Goal: Task Accomplishment & Management: Complete application form

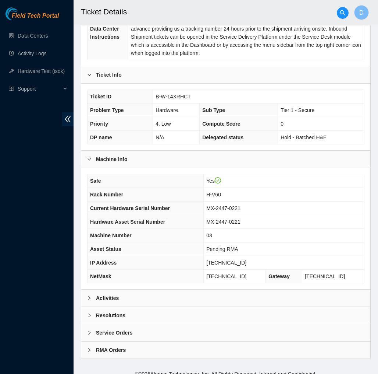
scroll to position [142, 0]
click at [169, 290] on div "Activities" at bounding box center [225, 298] width 289 height 17
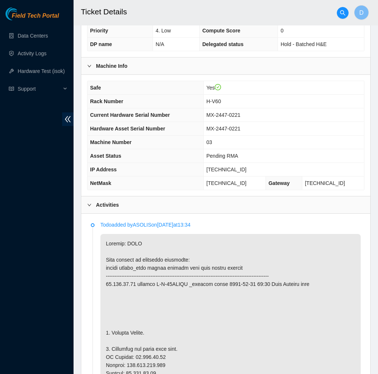
scroll to position [236, 0]
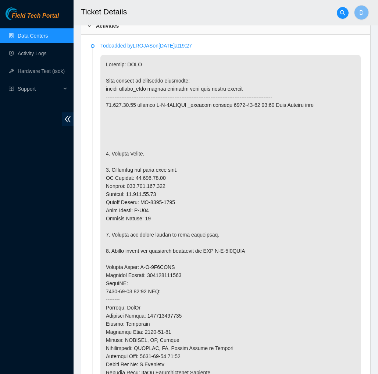
scroll to position [414, 0]
click at [42, 18] on span "Field Tech Portal" at bounding box center [35, 16] width 47 height 7
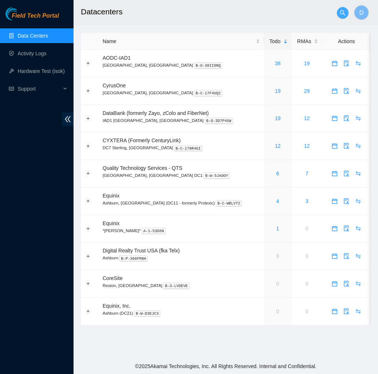
click at [343, 14] on icon "search" at bounding box center [342, 12] width 5 height 5
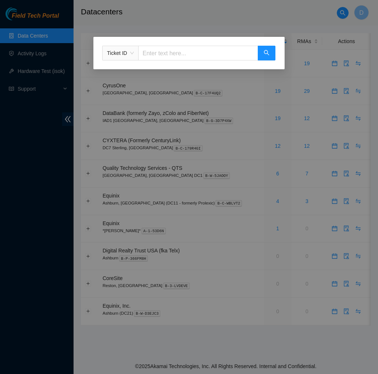
click at [135, 56] on div "Ticket ID" at bounding box center [121, 53] width 36 height 12
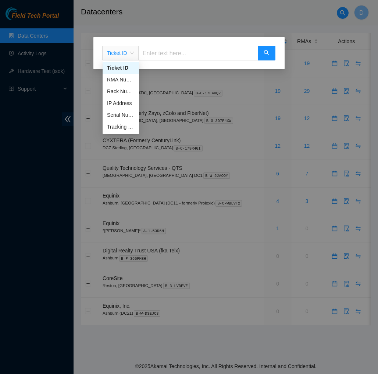
click at [197, 54] on input "text" at bounding box center [198, 53] width 120 height 15
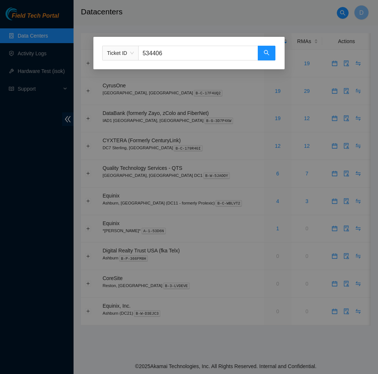
type input "5344066"
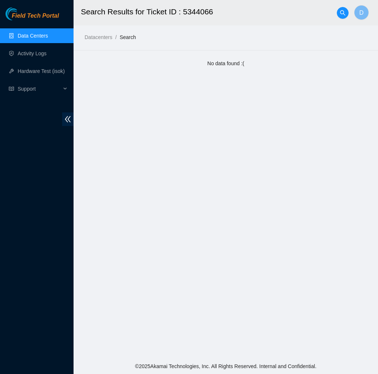
click at [36, 14] on span "Field Tech Portal" at bounding box center [35, 16] width 47 height 7
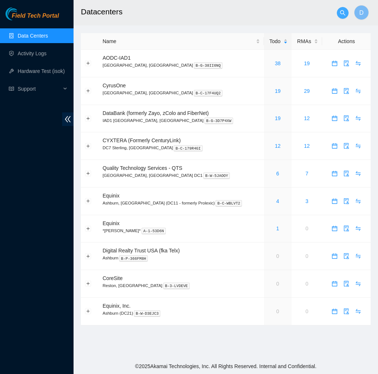
click at [339, 15] on span "search" at bounding box center [342, 13] width 11 height 6
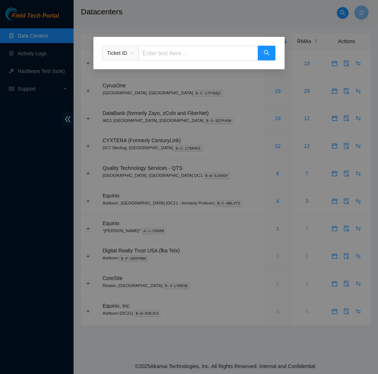
click at [131, 53] on span "Ticket ID" at bounding box center [120, 52] width 27 height 11
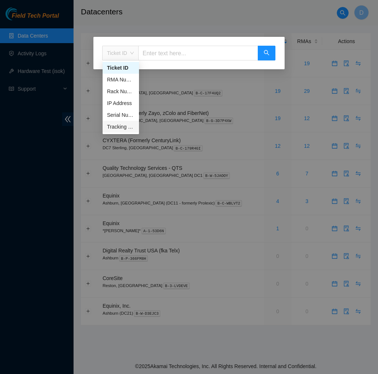
click at [119, 128] on div "Tracking Number" at bounding box center [121, 127] width 28 height 8
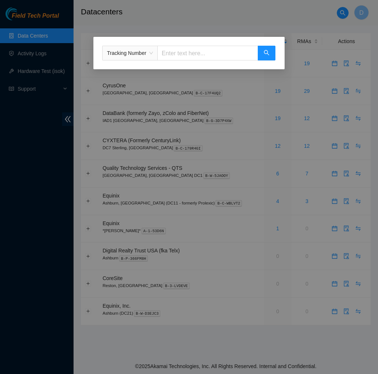
click at [210, 52] on input "text" at bounding box center [207, 53] width 101 height 15
type input "425421555780"
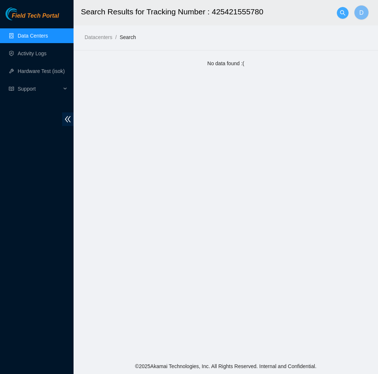
click at [341, 16] on button "button" at bounding box center [343, 13] width 12 height 12
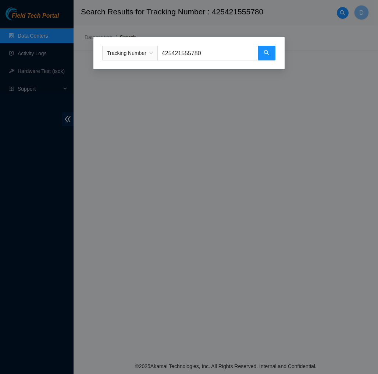
click at [214, 58] on input "425421555780" at bounding box center [207, 53] width 101 height 15
type input "4"
type input "450826224570"
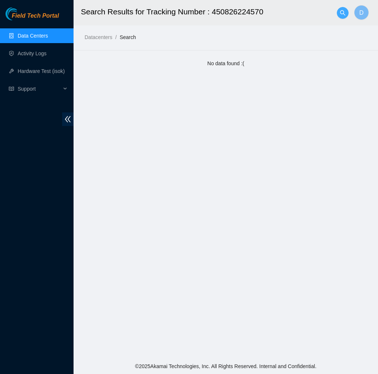
click at [340, 11] on span "search" at bounding box center [342, 13] width 11 height 6
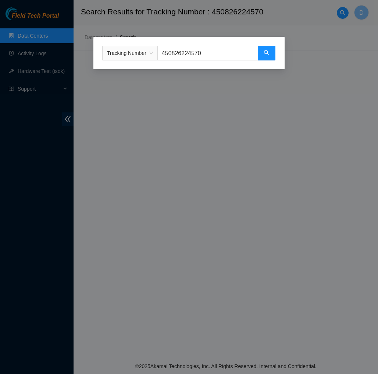
click at [237, 51] on input "450826224570" at bounding box center [207, 53] width 101 height 15
type input "4"
type input "425421578921"
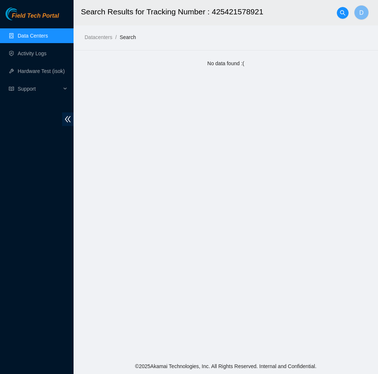
click at [53, 17] on span "Field Tech Portal" at bounding box center [35, 16] width 47 height 7
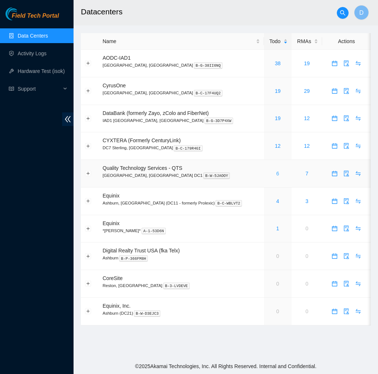
click at [276, 173] on link "6" at bounding box center [277, 173] width 3 height 6
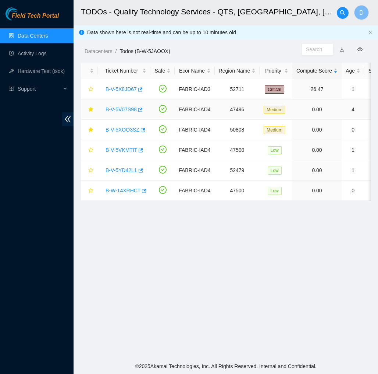
click at [123, 109] on link "B-V-5V07S98" at bounding box center [121, 109] width 31 height 6
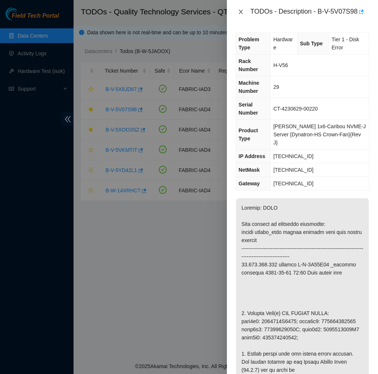
click at [241, 8] on button "Close" at bounding box center [241, 11] width 10 height 7
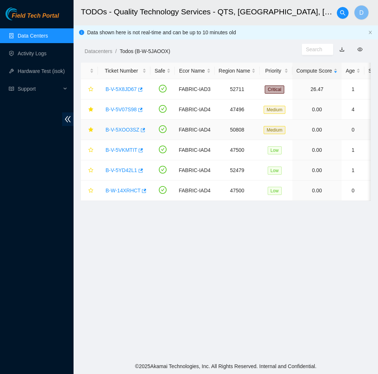
click at [127, 130] on link "B-V-5XOO3SZ" at bounding box center [123, 130] width 34 height 6
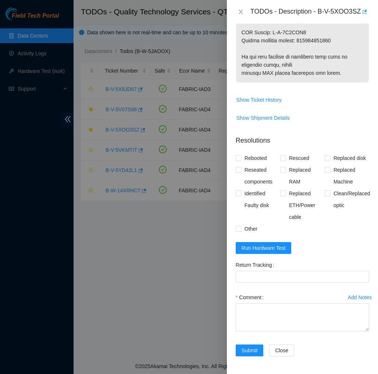
scroll to position [497, 0]
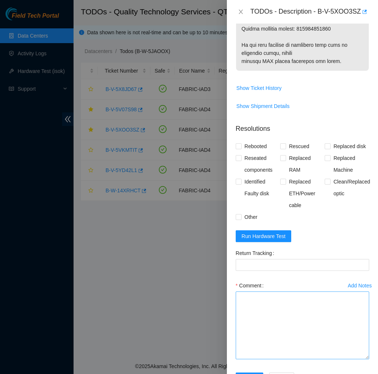
click at [361, 359] on textarea "Comment" at bounding box center [303, 325] width 134 height 68
click at [259, 170] on span "Reseated components" at bounding box center [261, 164] width 39 height 24
click at [241, 160] on input "Reseated components" at bounding box center [238, 157] width 5 height 5
checkbox input "true"
click at [259, 146] on span "Rebooted" at bounding box center [256, 146] width 28 height 12
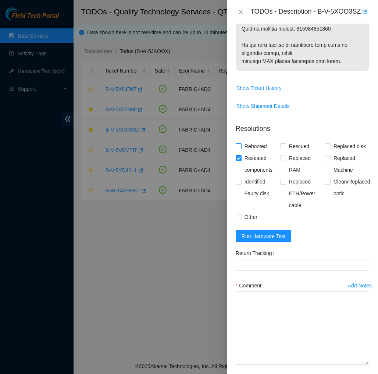
click at [241, 146] on input "Rebooted" at bounding box center [238, 145] width 5 height 5
checkbox input "true"
click at [329, 147] on input "Replaced disk" at bounding box center [327, 145] width 5 height 5
checkbox input "true"
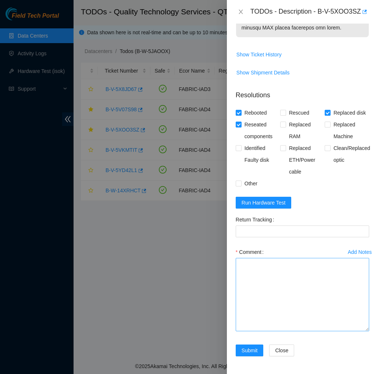
scroll to position [542, 0]
click at [303, 284] on textarea "Comment" at bounding box center [303, 294] width 134 height 73
click at [269, 272] on textarea "Comment" at bounding box center [303, 294] width 134 height 73
paste textarea "Verified machine S/N safely powered down Machine Plugged in Monitor, screen res…"
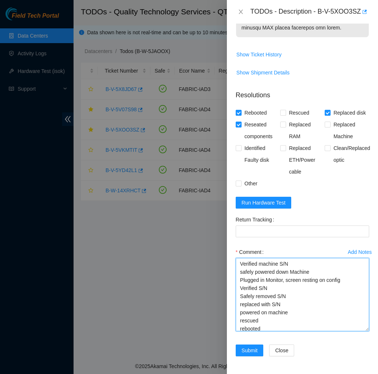
scroll to position [0, 0]
click at [287, 289] on textarea "Verified machine S/N safely powered down Machine Plugged in Monitor, screen res…" at bounding box center [303, 294] width 134 height 73
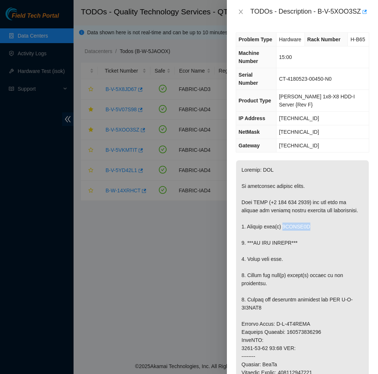
drag, startPoint x: 315, startPoint y: 241, endPoint x: 287, endPoint y: 241, distance: 28.3
click at [287, 241] on p at bounding box center [302, 364] width 133 height 408
copy p "0DGUKN7H"
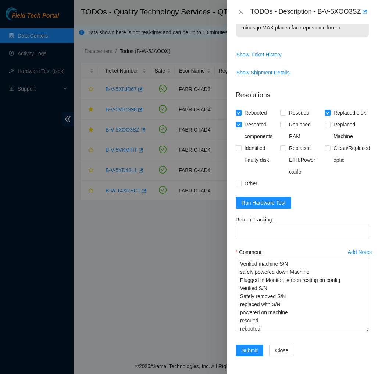
scroll to position [542, 0]
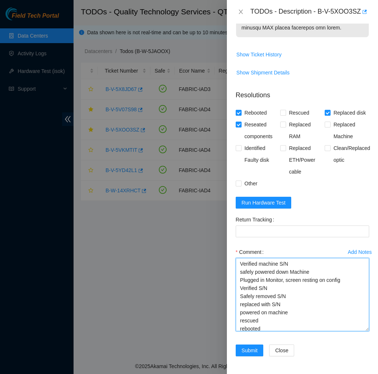
click at [293, 294] on textarea "Verified machine S/N safely powered down Machine Plugged in Monitor, screen res…" at bounding box center [303, 294] width 134 height 73
paste textarea "0DGUKN7H"
click at [288, 303] on textarea "Verified machine S/N safely powered down Machine Plugged in Monitor, screen res…" at bounding box center [303, 294] width 134 height 73
paste textarea "0DGUKN7H"
type textarea "Verified machine S/N safely powered down Machine Plugged in Monitor, screen res…"
